Goal: Information Seeking & Learning: Learn about a topic

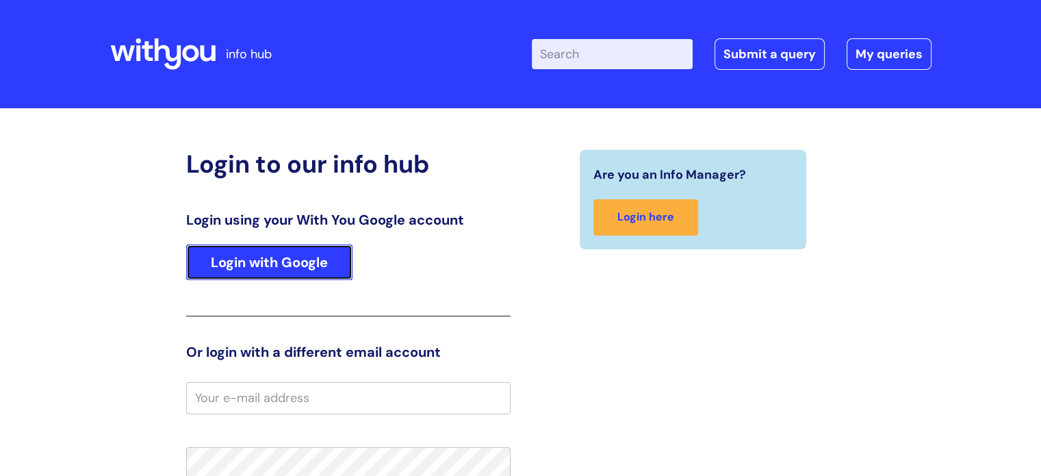
click at [311, 265] on link "Login with Google" at bounding box center [269, 262] width 166 height 36
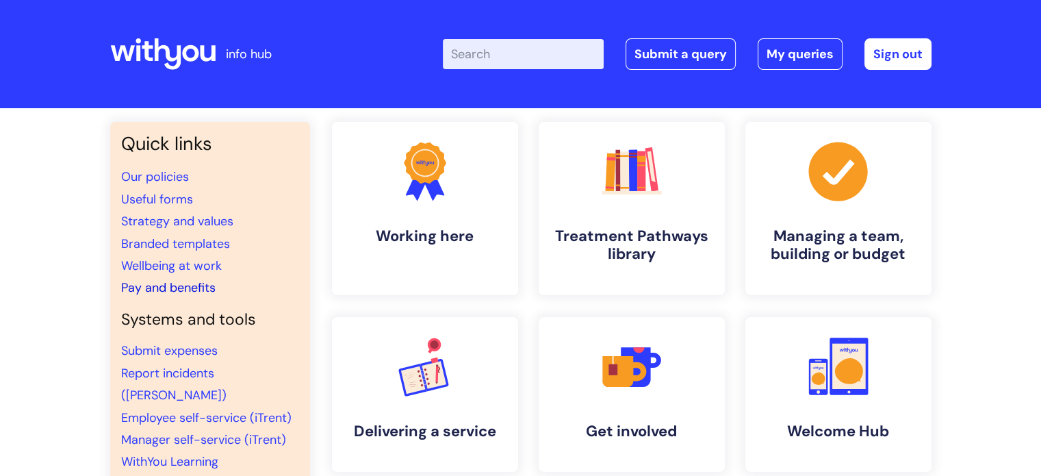
click at [188, 288] on link "Pay and benefits" at bounding box center [168, 287] width 94 height 16
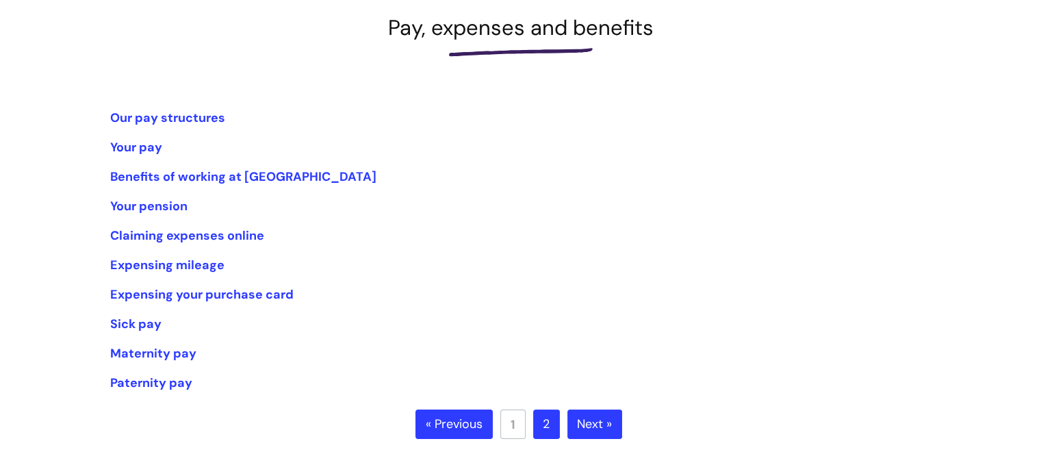
scroll to position [202, 0]
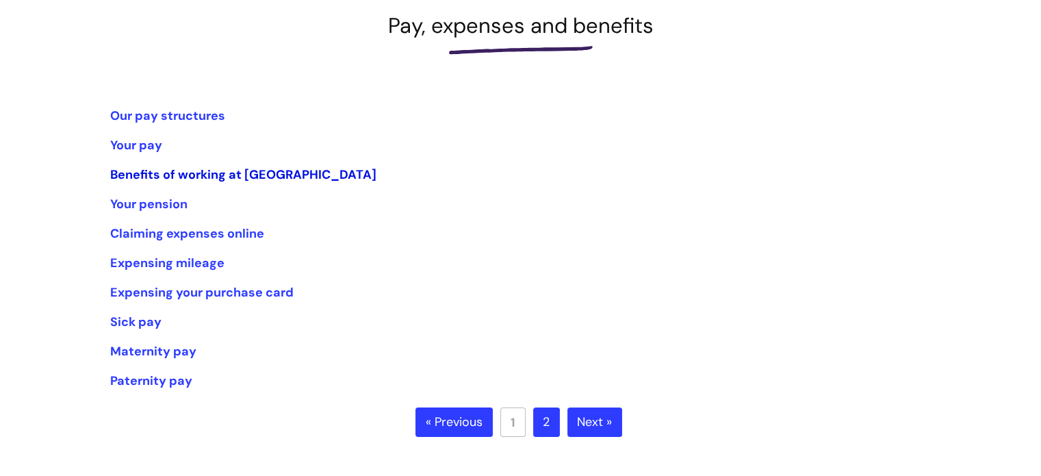
click at [164, 169] on link "Benefits of working at [GEOGRAPHIC_DATA]" at bounding box center [243, 174] width 266 height 16
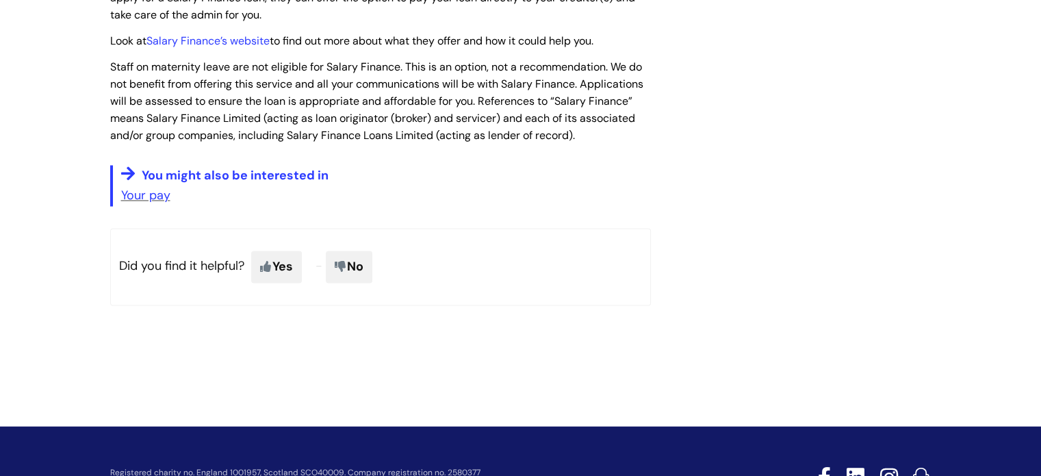
scroll to position [2137, 0]
